Goal: Information Seeking & Learning: Check status

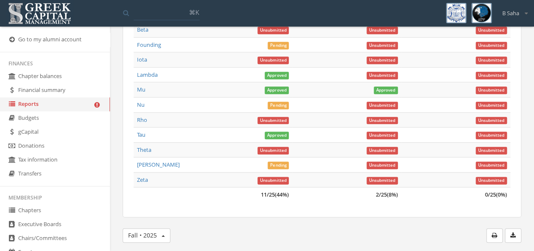
scroll to position [451, 0]
click at [59, 105] on link "Reports" at bounding box center [55, 105] width 110 height 14
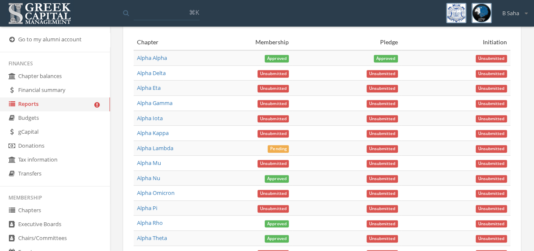
scroll to position [0, 0]
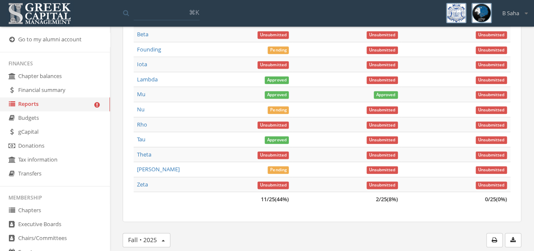
scroll to position [439, 0]
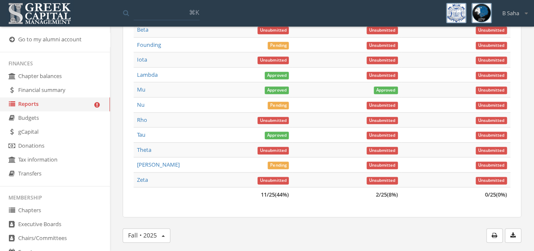
click at [156, 49] on link "Founding" at bounding box center [149, 45] width 24 height 8
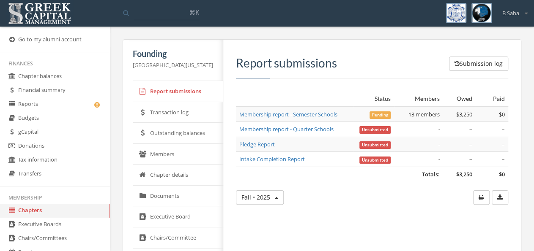
click at [172, 89] on link "Report submissions" at bounding box center [178, 91] width 90 height 21
click at [59, 106] on link "Reports" at bounding box center [55, 105] width 110 height 14
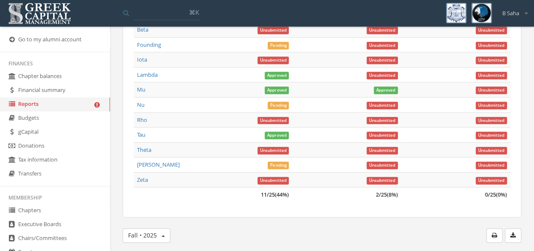
scroll to position [439, 0]
click at [150, 79] on link "Lambda" at bounding box center [147, 75] width 21 height 8
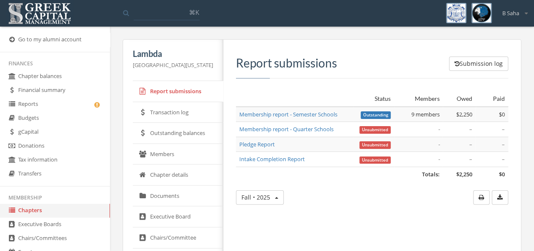
click at [52, 106] on link "Reports" at bounding box center [55, 105] width 110 height 14
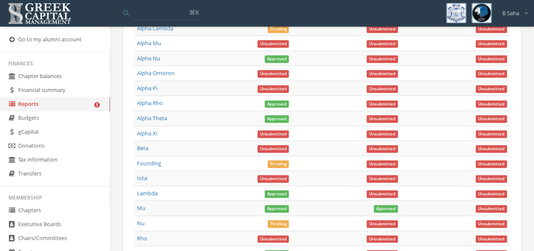
scroll to position [396, 0]
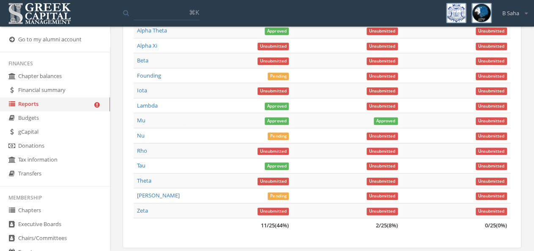
click at [265, 125] on span "Approved" at bounding box center [277, 121] width 24 height 8
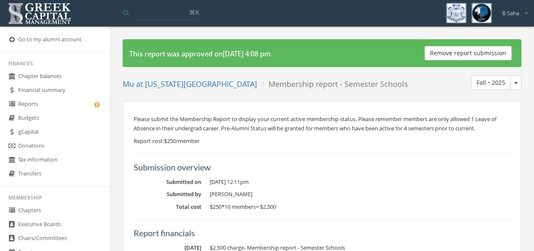
click at [69, 107] on link "Reports" at bounding box center [55, 105] width 110 height 14
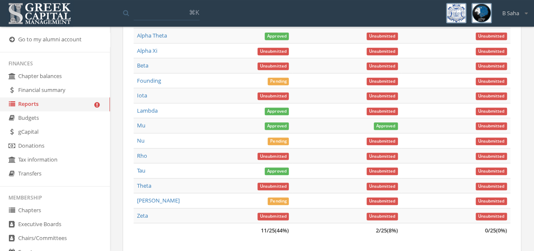
scroll to position [396, 0]
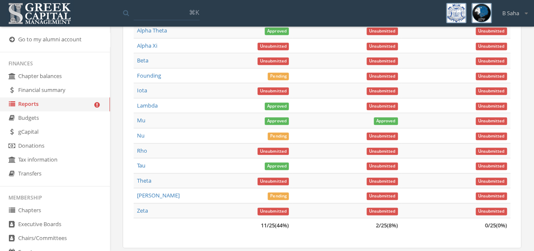
click at [141, 139] on link "Nu" at bounding box center [141, 136] width 8 height 8
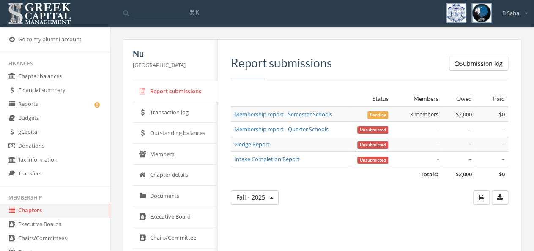
click at [68, 106] on link "Reports" at bounding box center [55, 105] width 110 height 14
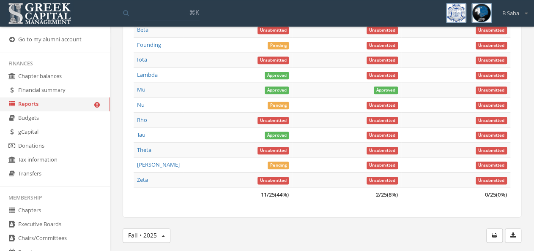
scroll to position [439, 0]
click at [144, 139] on link "Tau" at bounding box center [141, 135] width 8 height 8
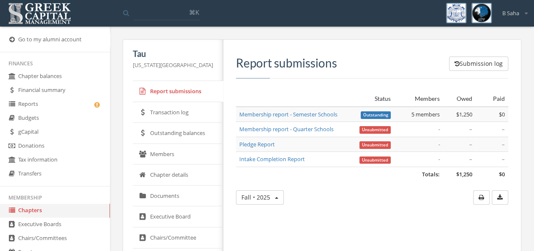
click at [58, 108] on link "Reports" at bounding box center [55, 105] width 110 height 14
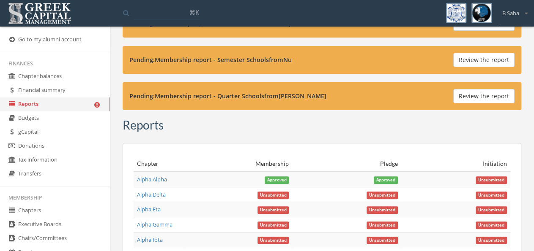
scroll to position [132, 0]
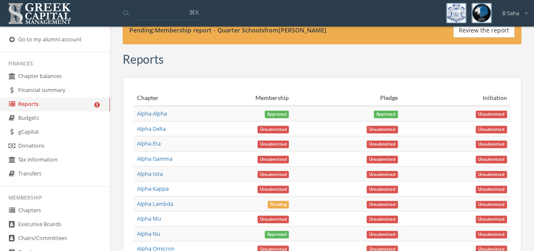
click at [162, 110] on link "Alpha Alpha" at bounding box center [152, 114] width 30 height 8
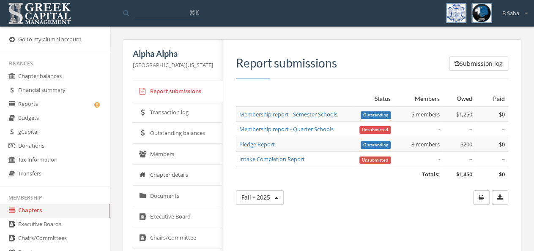
click at [60, 103] on link "Reports" at bounding box center [55, 105] width 110 height 14
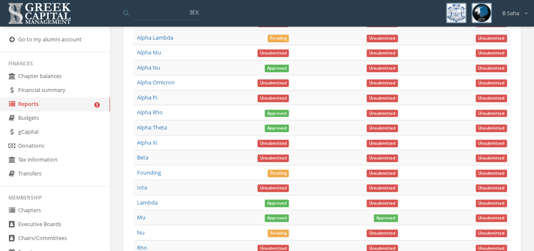
scroll to position [308, 0]
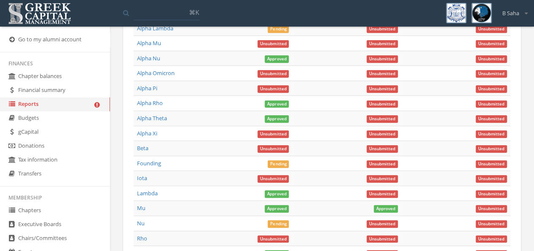
click at [159, 122] on link "Alpha Theta" at bounding box center [152, 119] width 30 height 8
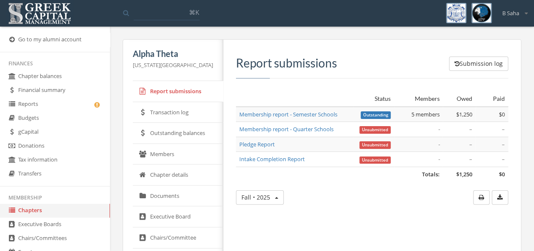
click at [73, 110] on link "Reports" at bounding box center [55, 105] width 110 height 14
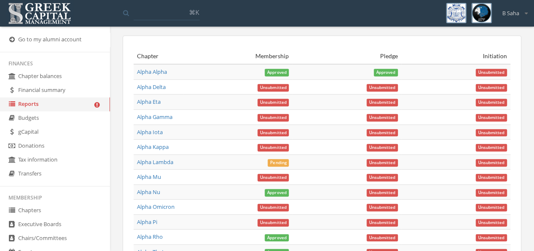
scroll to position [188, 0]
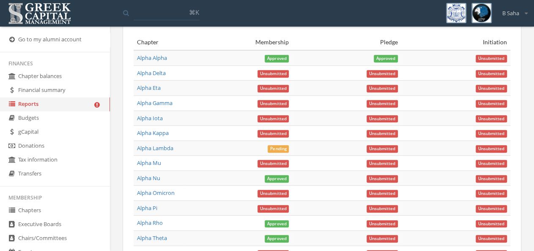
click at [147, 152] on link "Alpha Lambda" at bounding box center [155, 149] width 36 height 8
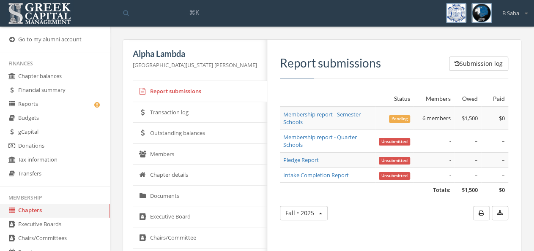
click at [47, 109] on link "Reports" at bounding box center [55, 105] width 110 height 14
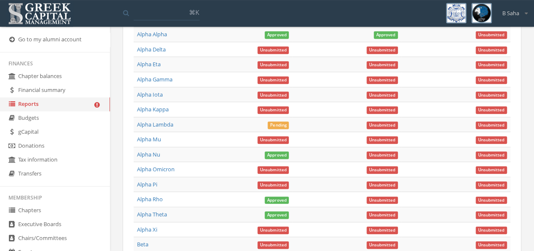
scroll to position [220, 0]
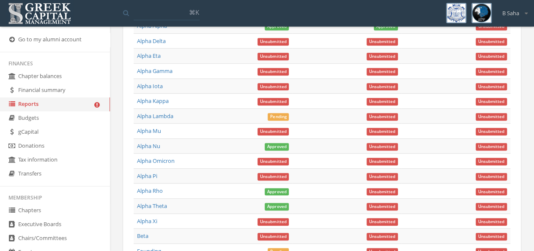
click at [144, 150] on link "Alpha Nu" at bounding box center [148, 146] width 23 height 8
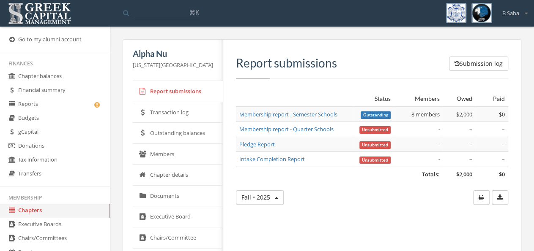
click at [73, 108] on link "Reports" at bounding box center [55, 105] width 110 height 14
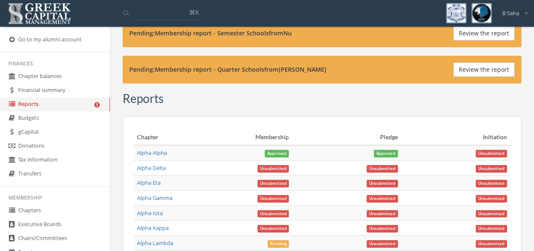
scroll to position [220, 0]
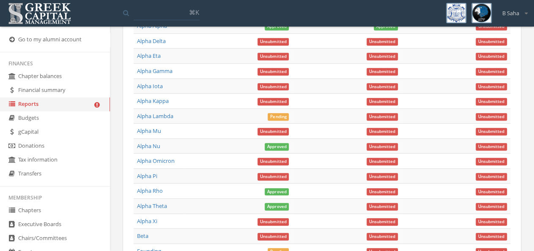
click at [156, 195] on link "Alpha Rho" at bounding box center [150, 191] width 26 height 8
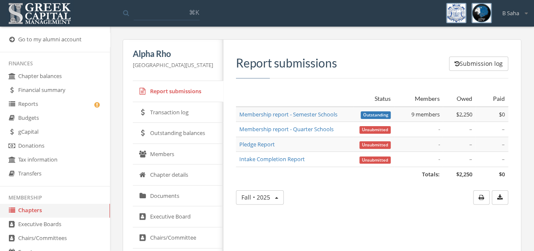
click at [71, 107] on link "Reports" at bounding box center [55, 105] width 110 height 14
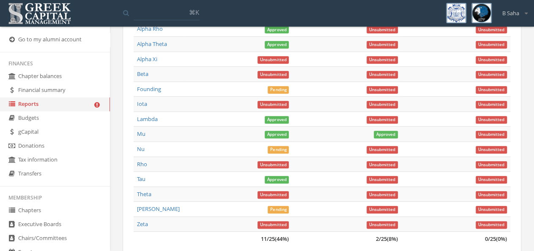
scroll to position [396, 0]
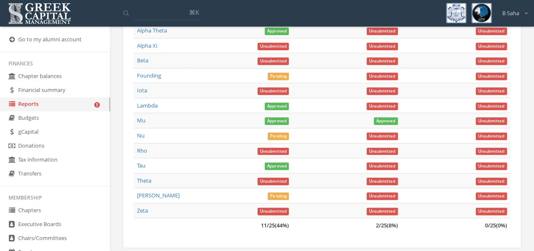
click at [154, 109] on link "Lambda" at bounding box center [147, 106] width 21 height 8
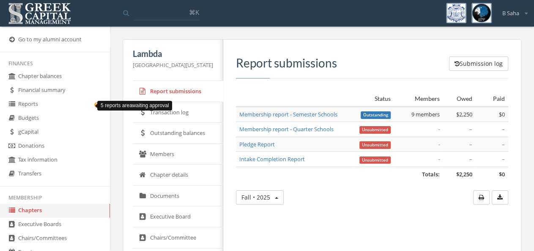
click at [159, 132] on link "Outstanding balances" at bounding box center [178, 133] width 90 height 21
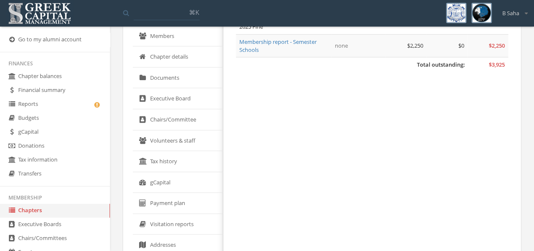
scroll to position [132, 0]
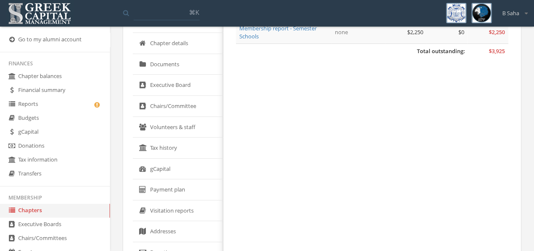
click at [170, 170] on link "gCapital" at bounding box center [178, 169] width 90 height 21
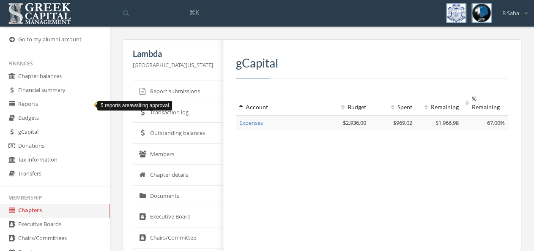
click at [77, 106] on link "Reports" at bounding box center [55, 105] width 110 height 14
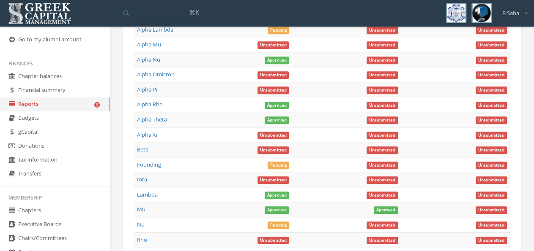
scroll to position [308, 0]
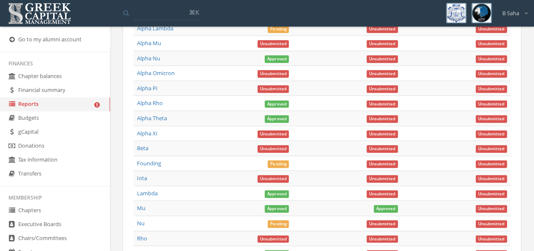
click at [58, 81] on link "Chapter balances" at bounding box center [55, 77] width 110 height 14
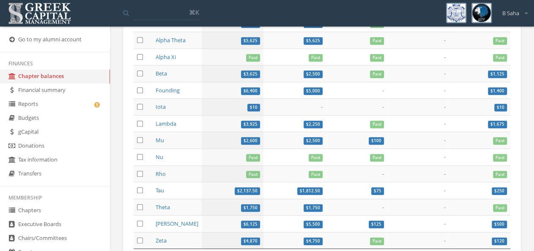
scroll to position [264, 0]
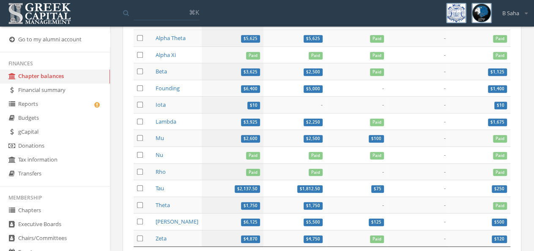
click at [160, 142] on link "Mu" at bounding box center [160, 138] width 8 height 8
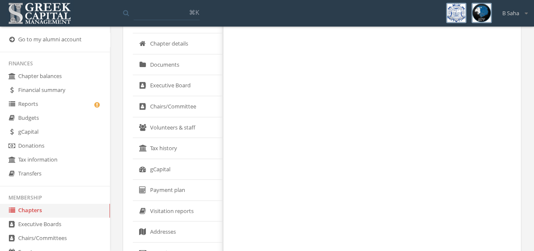
scroll to position [132, 0]
click at [168, 165] on link "gCapital" at bounding box center [178, 169] width 90 height 21
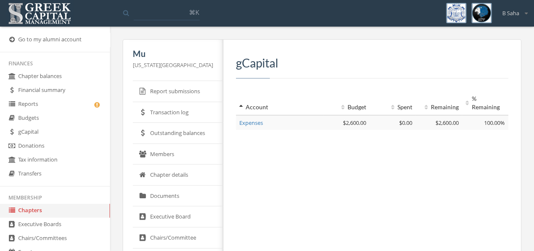
click at [65, 76] on link "Chapter balances" at bounding box center [55, 77] width 110 height 14
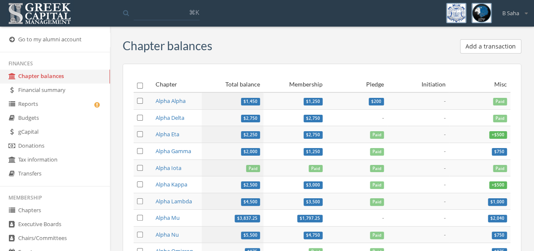
click at [46, 104] on link "Reports" at bounding box center [55, 105] width 110 height 14
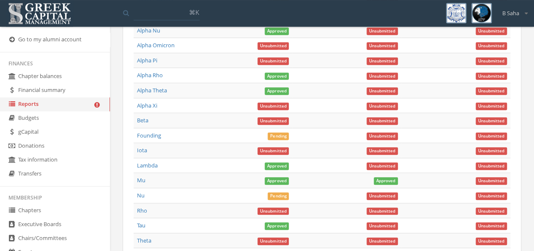
scroll to position [352, 0]
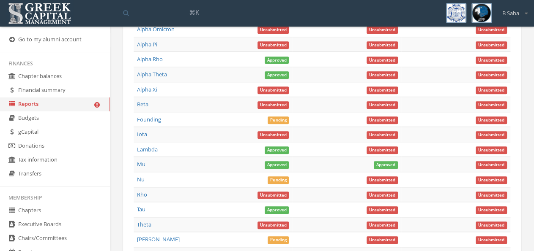
click at [143, 183] on link "Nu" at bounding box center [141, 180] width 8 height 8
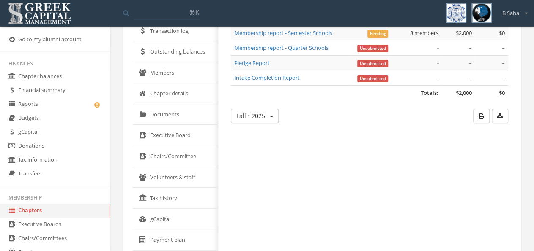
scroll to position [88, 0]
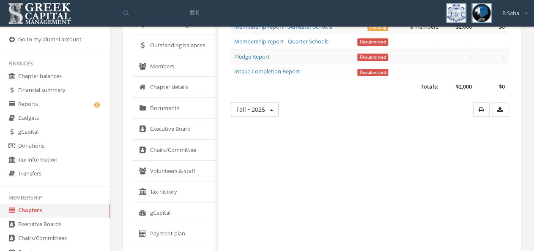
click at [171, 210] on link "gCapital" at bounding box center [175, 213] width 85 height 21
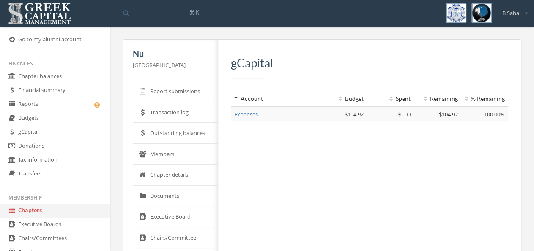
click at [57, 74] on link "Chapter balances" at bounding box center [55, 77] width 110 height 14
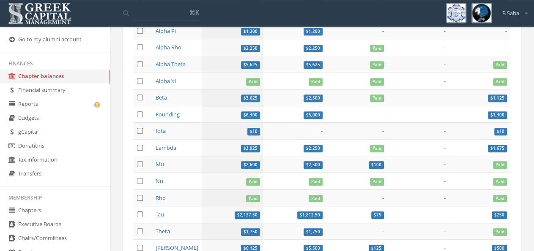
scroll to position [264, 0]
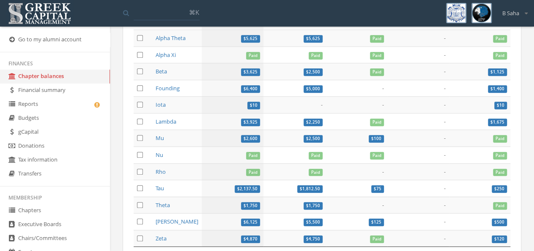
click at [161, 192] on link "Tau" at bounding box center [160, 189] width 8 height 8
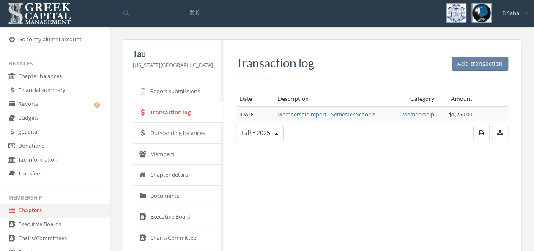
scroll to position [44, 0]
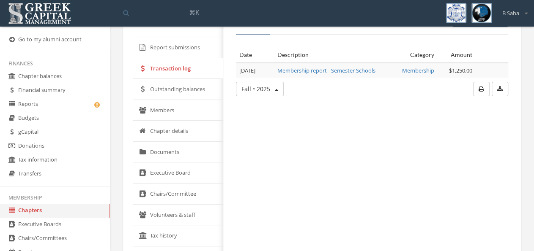
click at [175, 90] on link "Outstanding balances" at bounding box center [178, 89] width 90 height 21
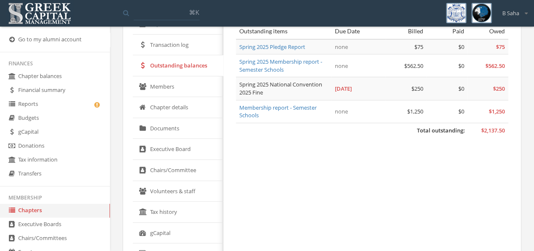
scroll to position [88, 0]
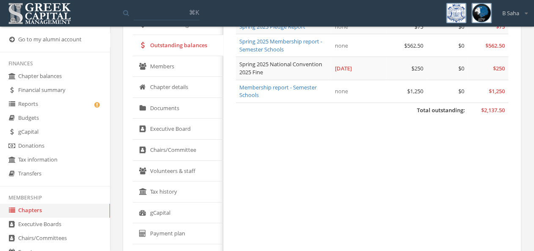
click at [177, 206] on link "gCapital" at bounding box center [178, 213] width 90 height 21
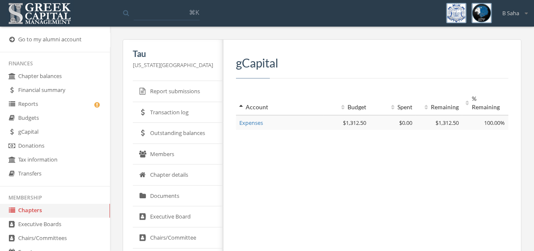
click at [64, 109] on link "Reports" at bounding box center [55, 105] width 110 height 14
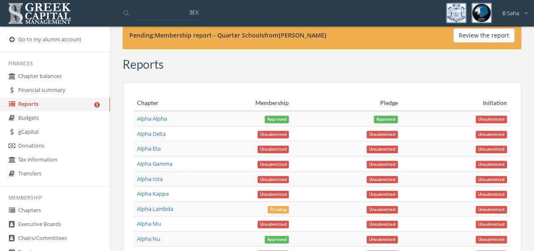
scroll to position [176, 0]
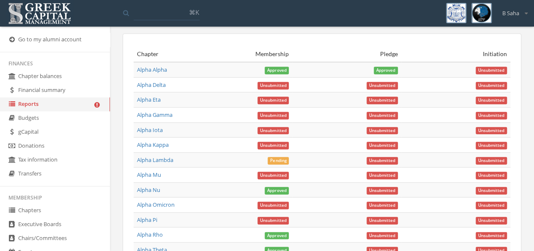
click at [163, 68] on link "Alpha Alpha" at bounding box center [152, 70] width 30 height 8
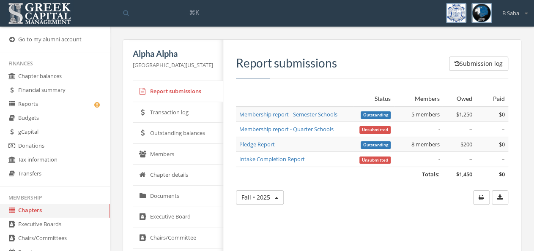
click at [187, 135] on link "Outstanding balances" at bounding box center [178, 133] width 90 height 21
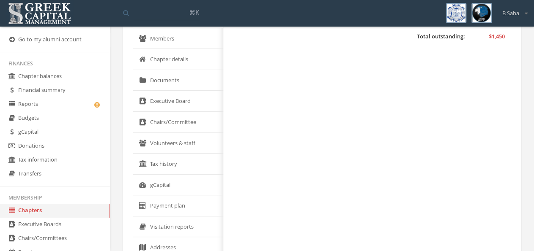
scroll to position [132, 0]
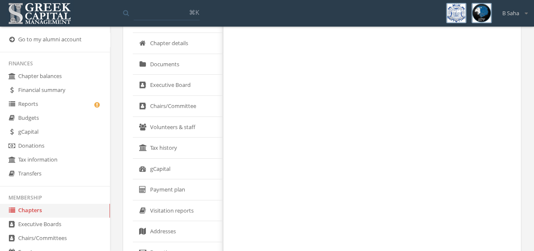
click at [179, 169] on link "gCapital" at bounding box center [178, 169] width 90 height 21
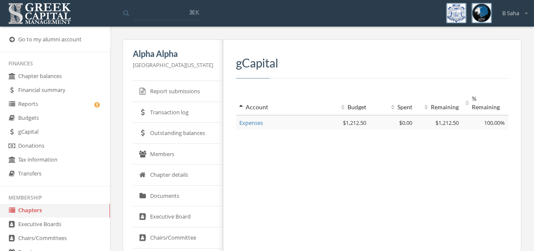
click at [170, 132] on link "Outstanding balances" at bounding box center [178, 133] width 90 height 21
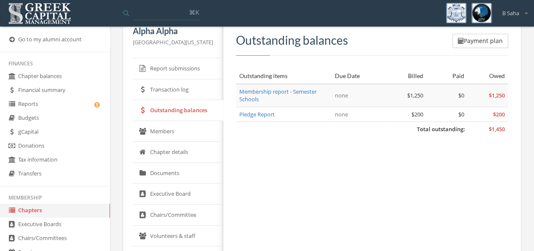
scroll to position [88, 0]
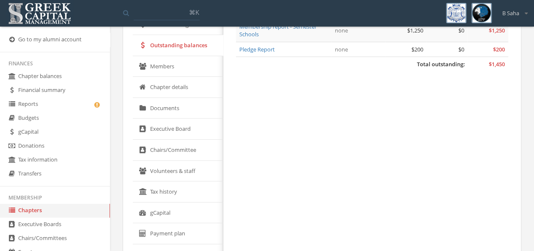
click at [171, 207] on link "gCapital" at bounding box center [178, 213] width 90 height 21
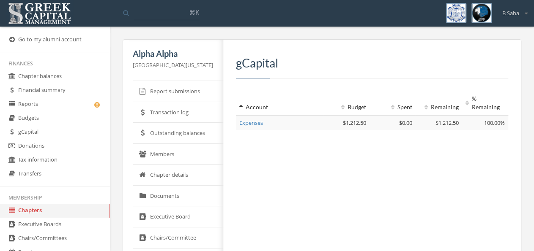
click at [173, 134] on link "Outstanding balances" at bounding box center [178, 133] width 90 height 21
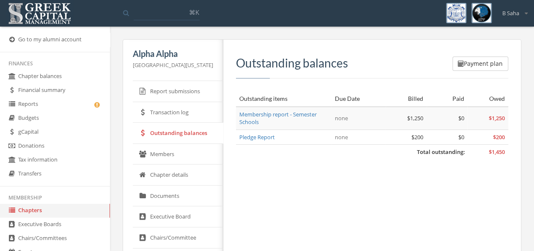
click at [53, 106] on link "Reports" at bounding box center [55, 105] width 110 height 14
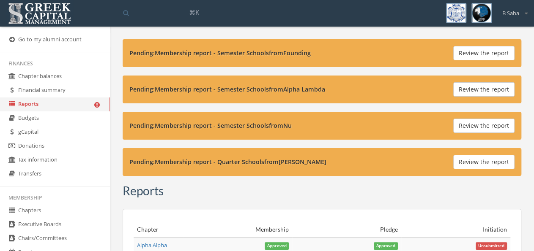
click at [53, 79] on link "Chapter balances" at bounding box center [55, 77] width 110 height 14
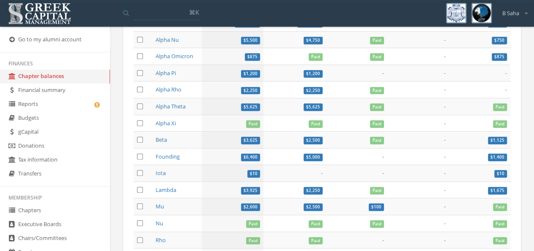
scroll to position [176, 0]
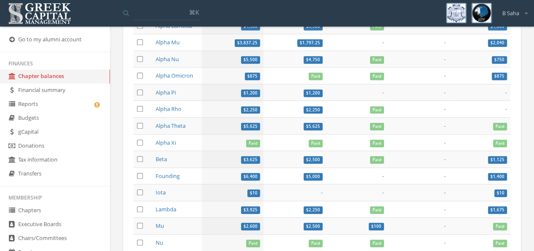
click at [177, 130] on link "Alpha Theta" at bounding box center [171, 126] width 30 height 8
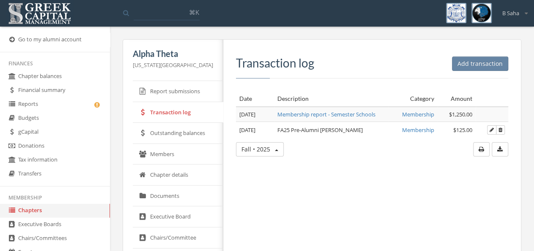
click at [190, 133] on link "Outstanding balances" at bounding box center [178, 133] width 90 height 21
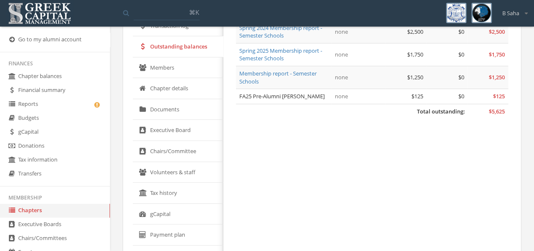
scroll to position [176, 0]
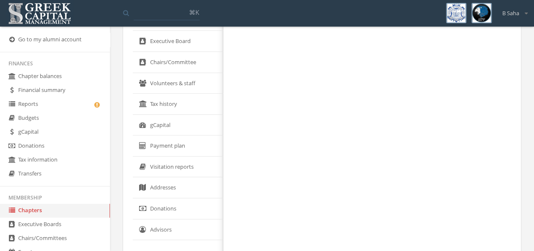
click at [177, 123] on link "gCapital" at bounding box center [178, 125] width 90 height 21
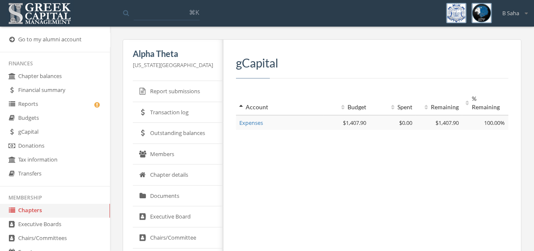
click at [186, 133] on link "Outstanding balances" at bounding box center [178, 133] width 90 height 21
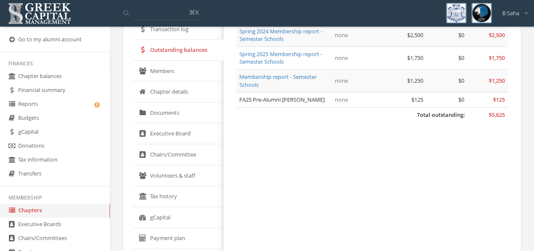
scroll to position [88, 0]
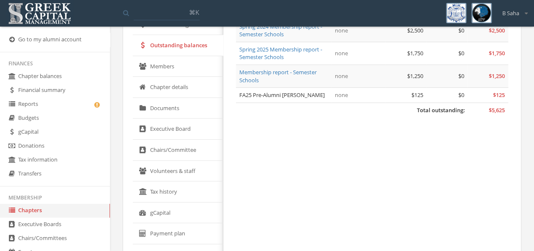
click at [176, 203] on link "gCapital" at bounding box center [178, 213] width 90 height 21
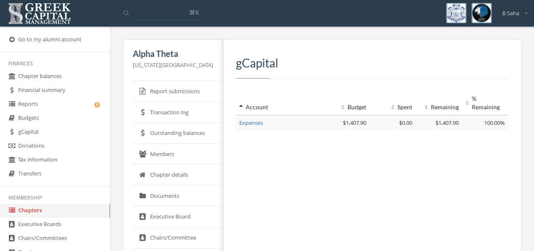
click at [188, 138] on link "Outstanding balances" at bounding box center [178, 133] width 90 height 21
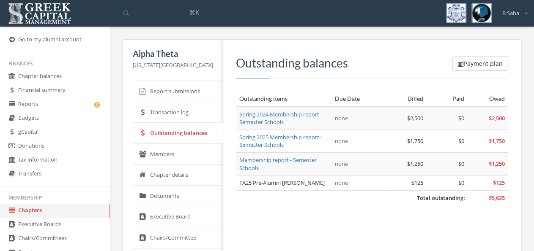
click at [64, 76] on link "Chapter balances" at bounding box center [55, 77] width 110 height 14
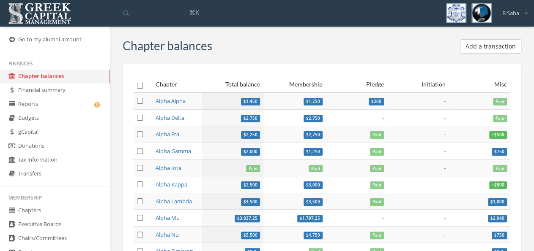
click at [165, 205] on link "Alpha Lambda" at bounding box center [174, 202] width 36 height 8
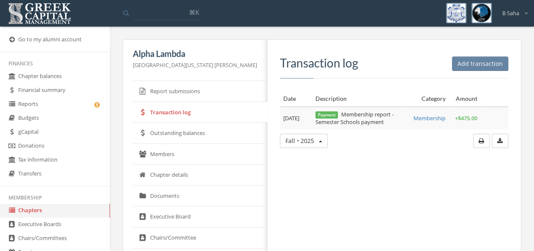
click at [185, 134] on link "Outstanding balances" at bounding box center [200, 133] width 134 height 21
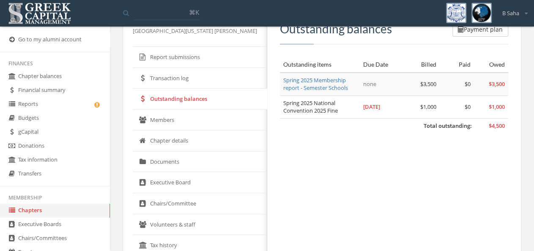
scroll to position [132, 0]
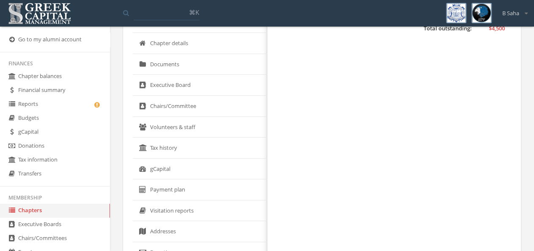
click at [179, 176] on link "gCapital" at bounding box center [200, 169] width 134 height 21
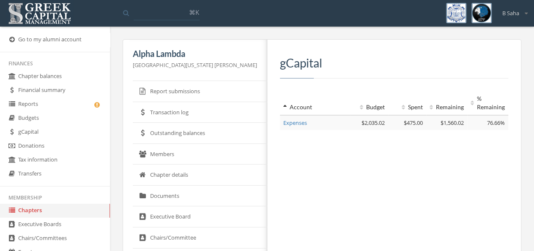
click at [176, 136] on link "Outstanding balances" at bounding box center [200, 133] width 134 height 21
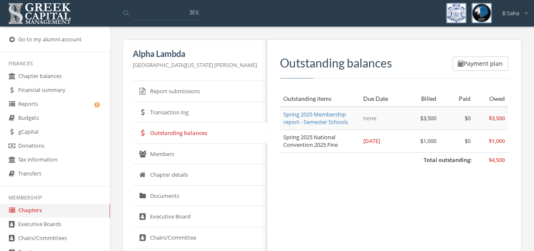
click at [183, 115] on link "Transaction log" at bounding box center [200, 112] width 134 height 21
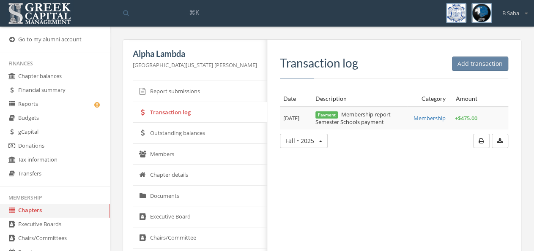
click at [189, 132] on link "Outstanding balances" at bounding box center [200, 133] width 134 height 21
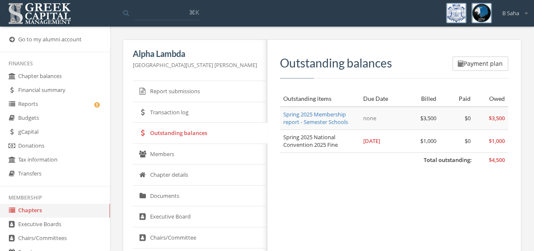
click at [197, 91] on link "Report submissions" at bounding box center [200, 91] width 134 height 21
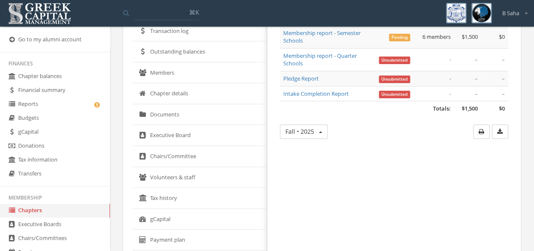
scroll to position [132, 0]
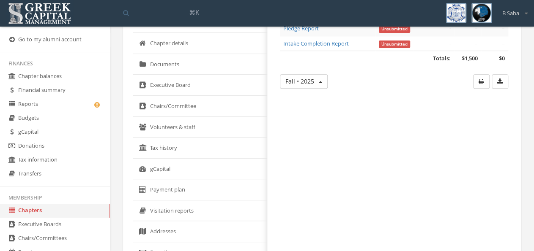
click at [186, 166] on link "gCapital" at bounding box center [200, 169] width 134 height 21
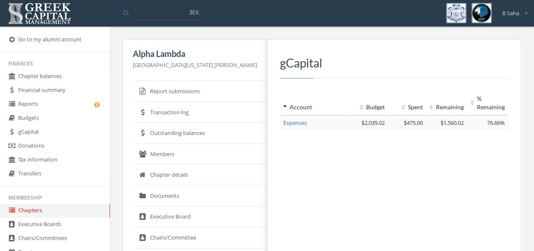
click at [188, 91] on link "Report submissions" at bounding box center [200, 91] width 134 height 21
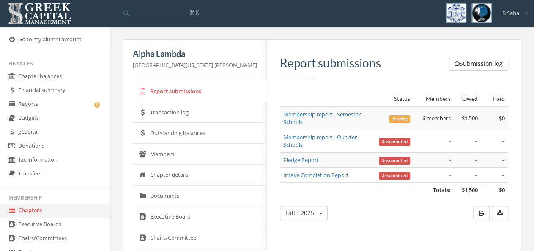
click at [56, 74] on link "Chapter balances" at bounding box center [55, 77] width 110 height 14
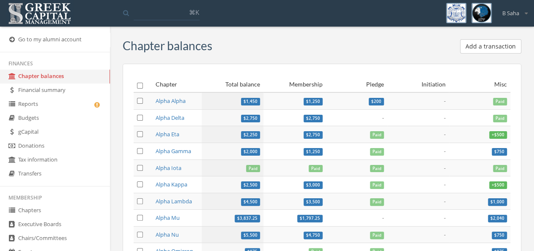
click at [173, 239] on link "Alpha Nu" at bounding box center [167, 235] width 23 height 8
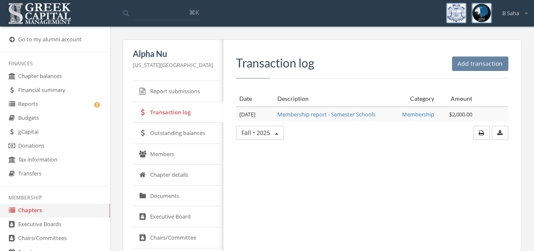
click at [185, 136] on link "Outstanding balances" at bounding box center [178, 133] width 90 height 21
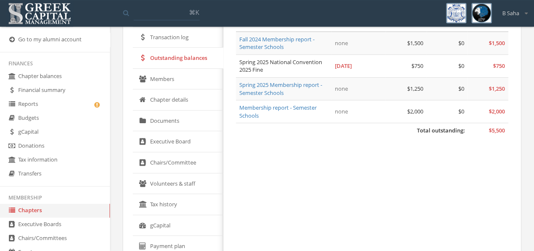
scroll to position [88, 0]
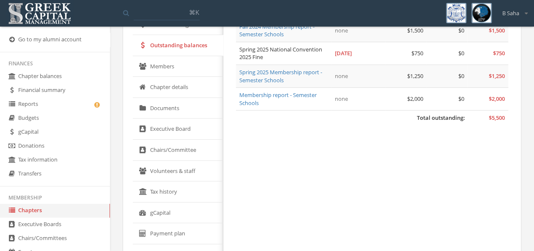
click at [174, 210] on link "gCapital" at bounding box center [178, 213] width 90 height 21
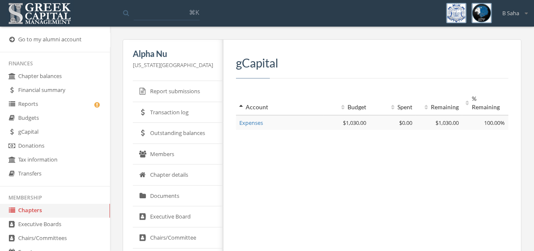
click at [61, 77] on link "Chapter balances" at bounding box center [55, 77] width 110 height 14
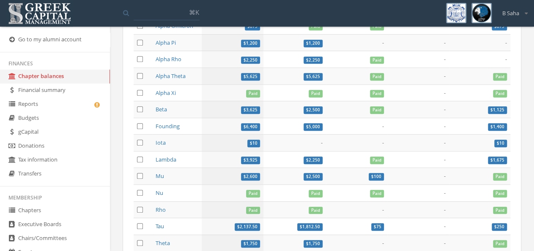
scroll to position [220, 0]
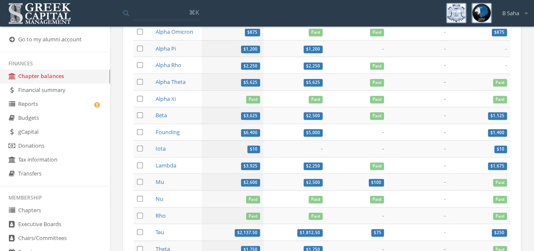
click at [168, 69] on link "Alpha Rho" at bounding box center [169, 65] width 26 height 8
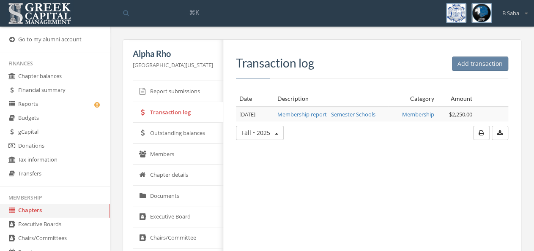
click at [202, 134] on link "Outstanding balances" at bounding box center [178, 133] width 90 height 21
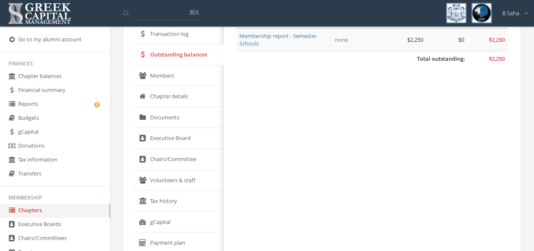
scroll to position [88, 0]
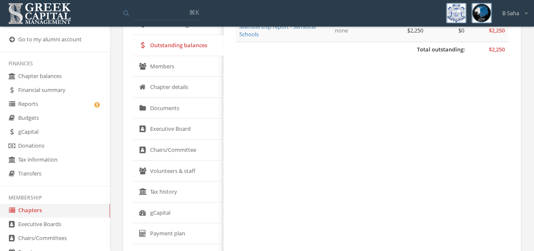
click at [174, 208] on link "gCapital" at bounding box center [178, 213] width 90 height 21
